Goal: Information Seeking & Learning: Learn about a topic

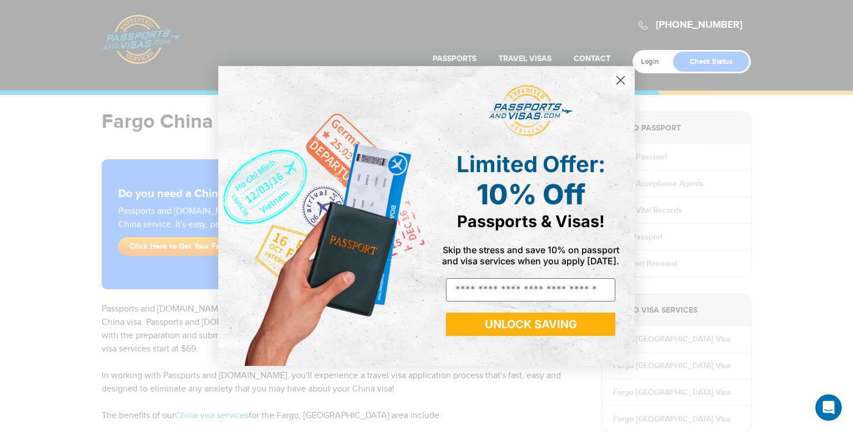
click at [622, 82] on circle "Close dialog" at bounding box center [620, 80] width 18 height 18
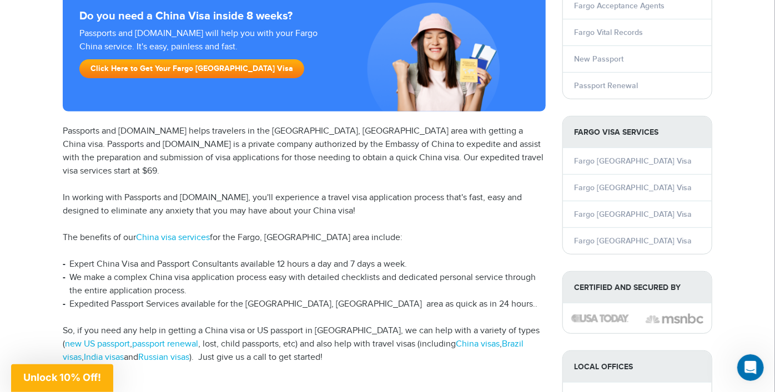
scroll to position [163, 0]
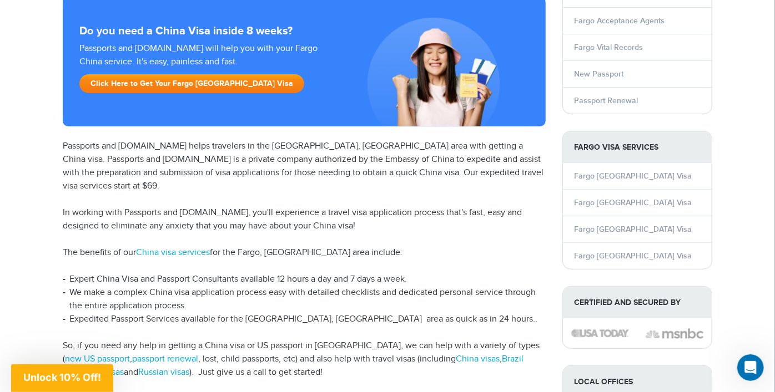
click at [175, 86] on link "Click Here to Get Your Fargo [GEOGRAPHIC_DATA] Visa" at bounding box center [191, 83] width 225 height 19
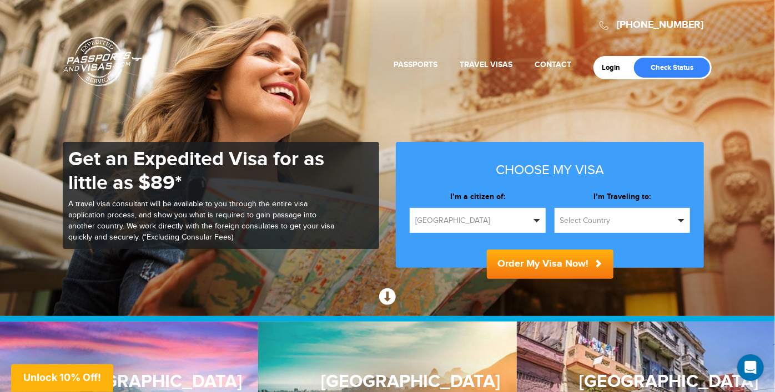
scroll to position [306, 0]
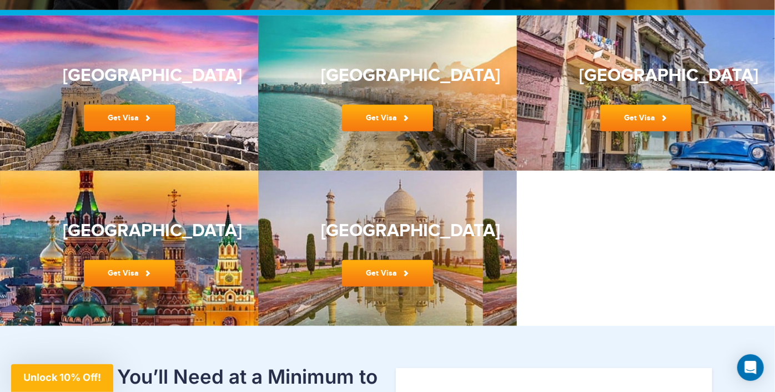
click at [142, 120] on link "Get Visa" at bounding box center [129, 118] width 91 height 27
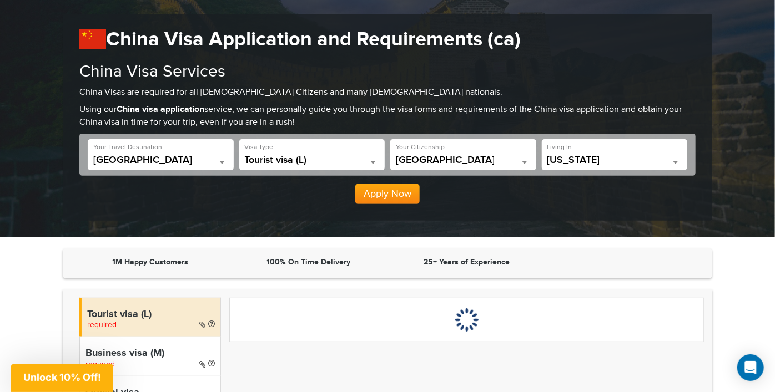
scroll to position [114, 0]
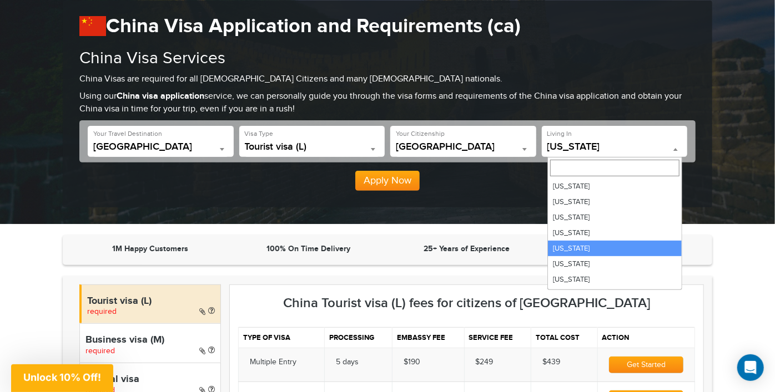
click at [598, 150] on span "California" at bounding box center [614, 147] width 135 height 11
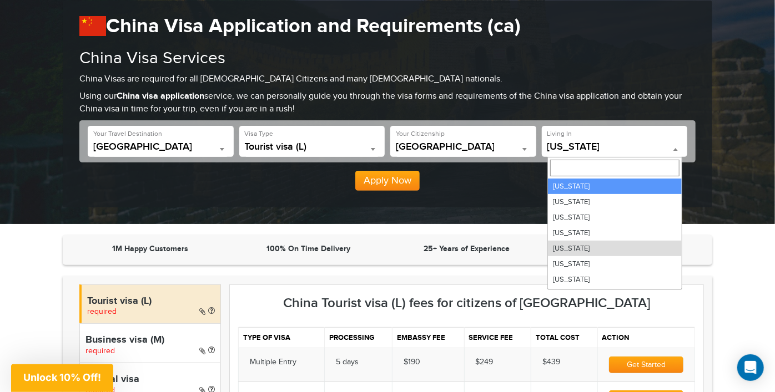
click at [578, 167] on input "Search" at bounding box center [614, 168] width 129 height 17
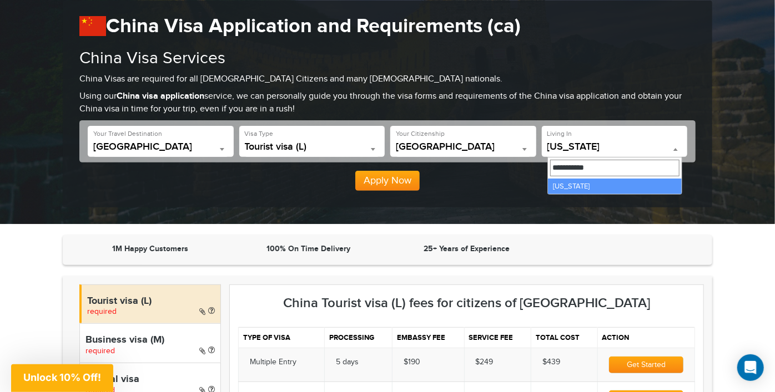
type input "**********"
select select "**"
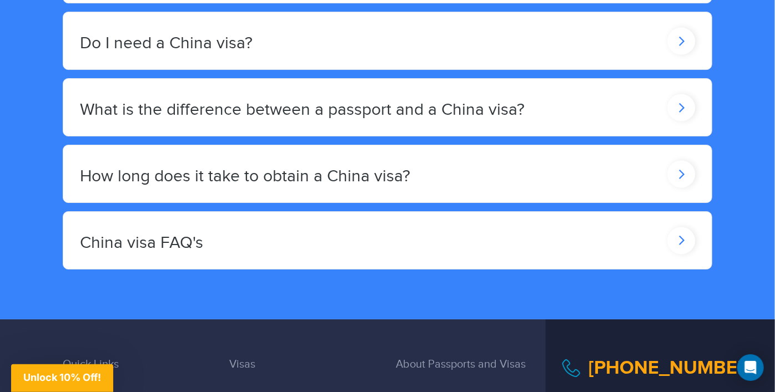
scroll to position [1950, 0]
click at [674, 230] on icon at bounding box center [682, 240] width 28 height 27
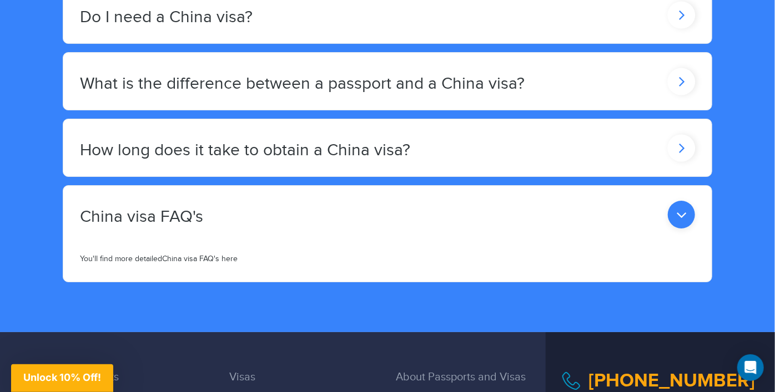
scroll to position [1984, 0]
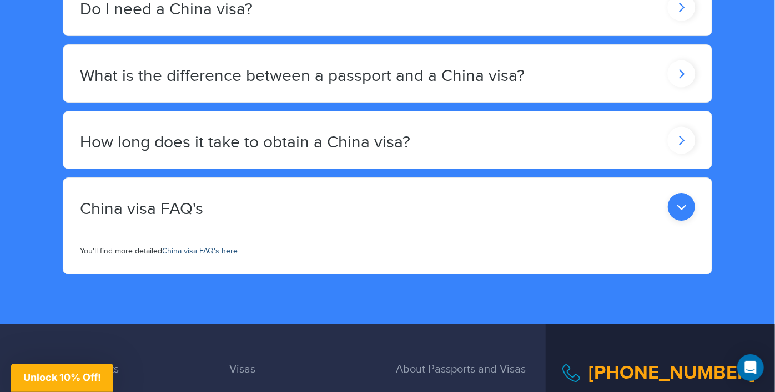
click at [184, 247] on link "China visa FAQ's here" at bounding box center [199, 251] width 75 height 9
